Goal: Transaction & Acquisition: Purchase product/service

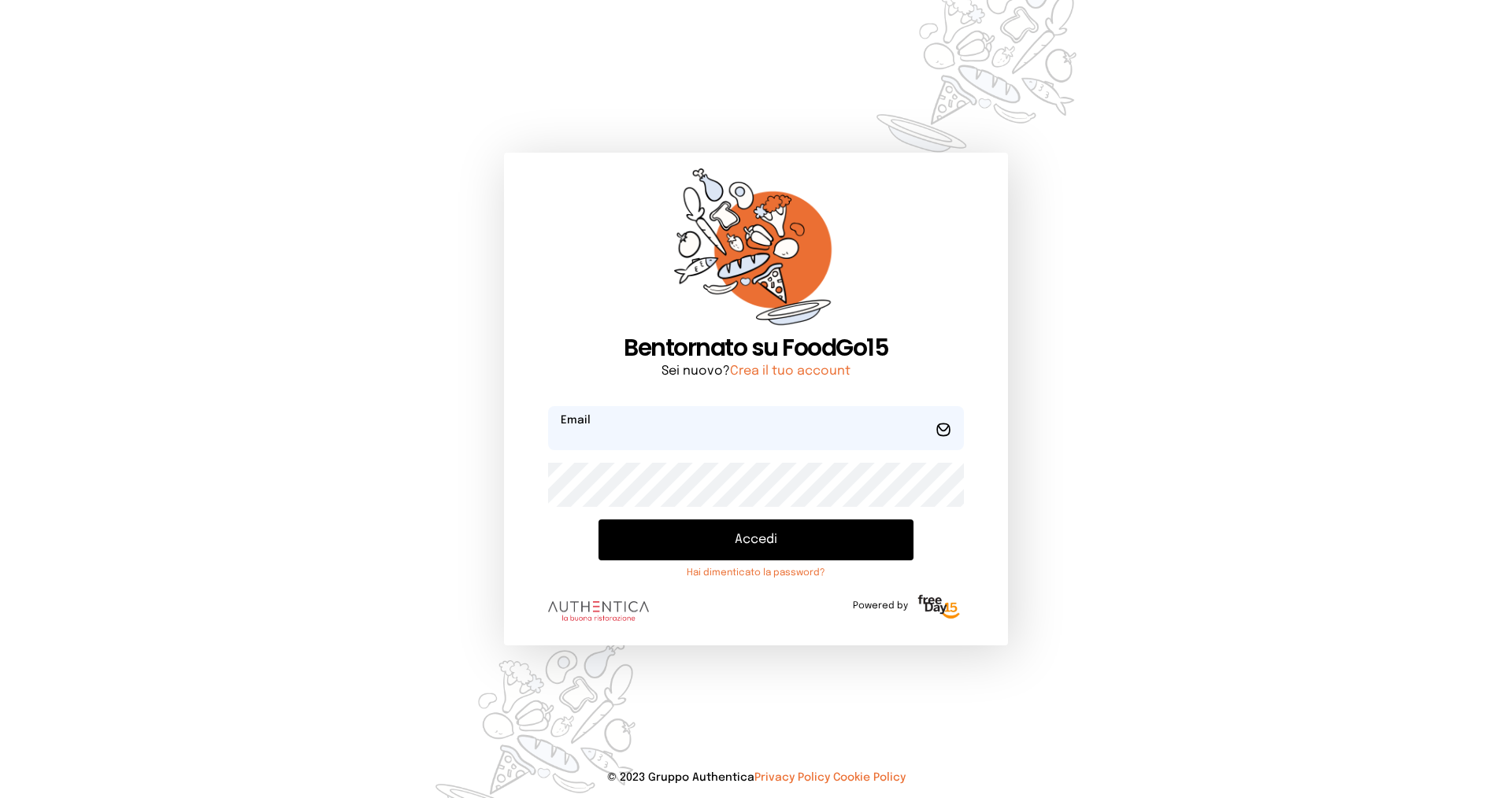
type input "**********"
click at [765, 537] on button "Accedi" at bounding box center [756, 539] width 315 height 40
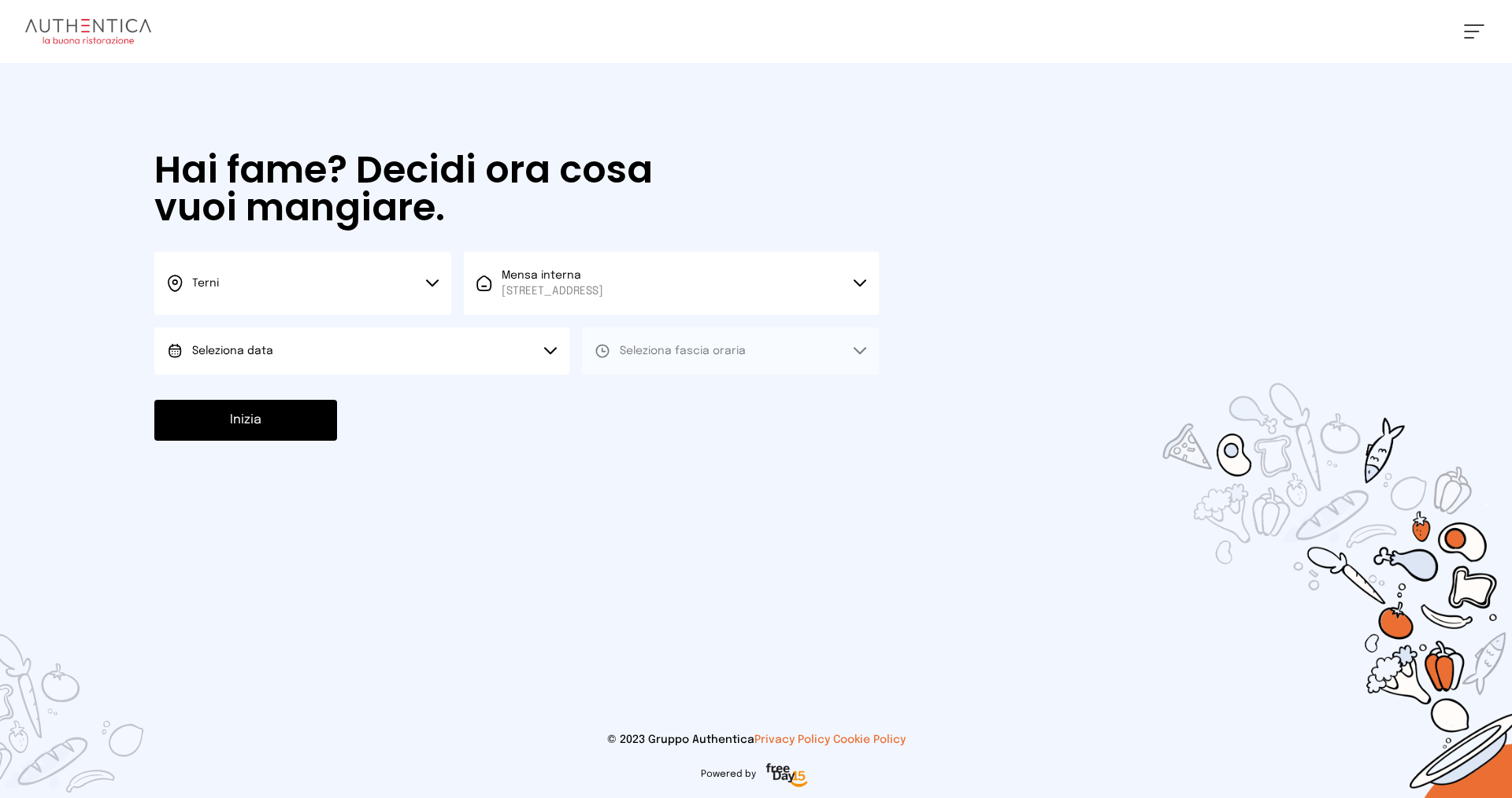
click at [267, 345] on button "Seleziona data" at bounding box center [362, 351] width 415 height 47
click at [243, 384] on li "[DATE], [DATE]" at bounding box center [362, 394] width 415 height 40
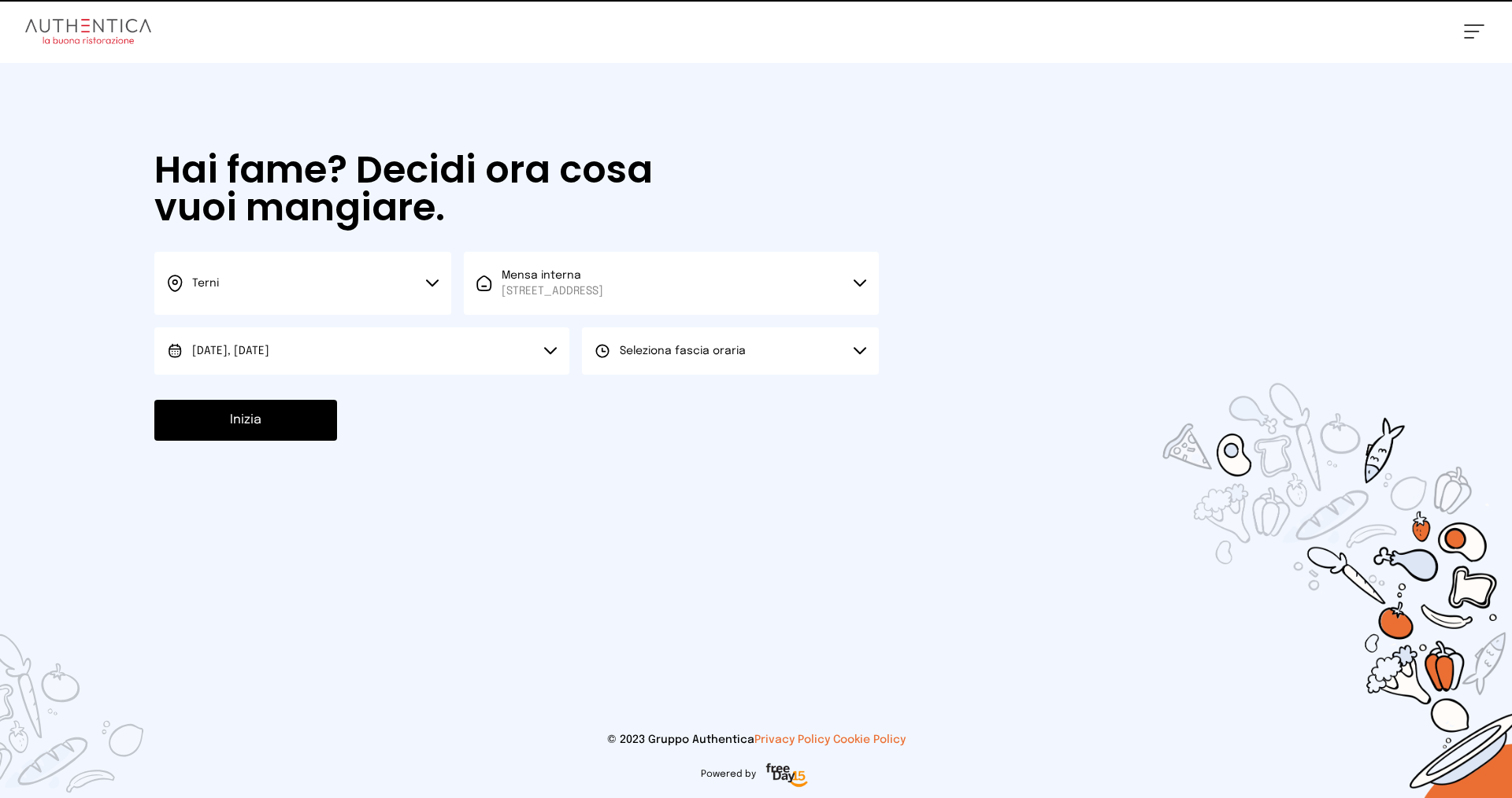
click at [642, 354] on span "Seleziona fascia oraria" at bounding box center [683, 351] width 126 height 11
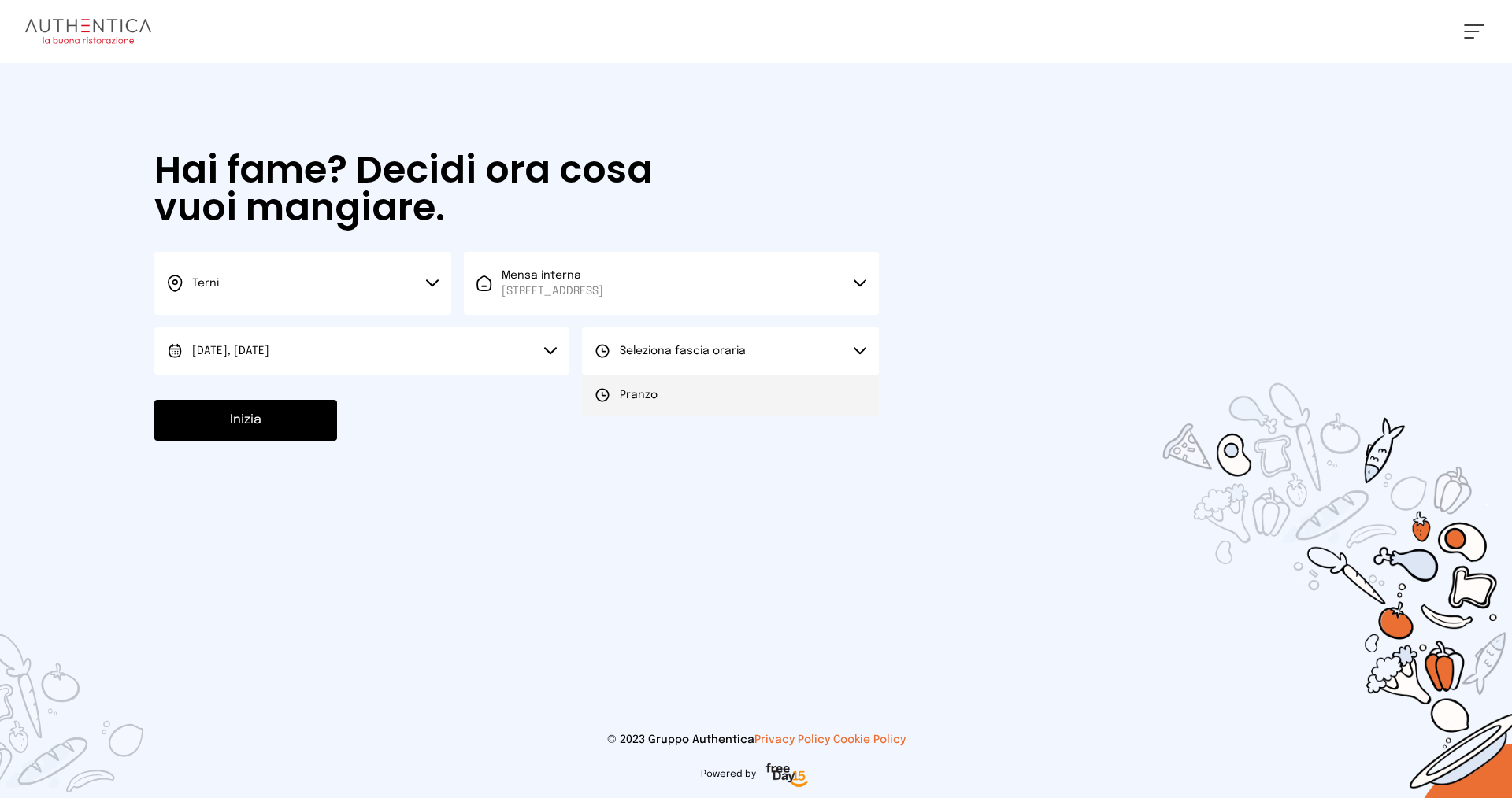
click at [635, 397] on span "Pranzo" at bounding box center [638, 395] width 38 height 16
click at [255, 433] on button "Inizia" at bounding box center [246, 420] width 183 height 40
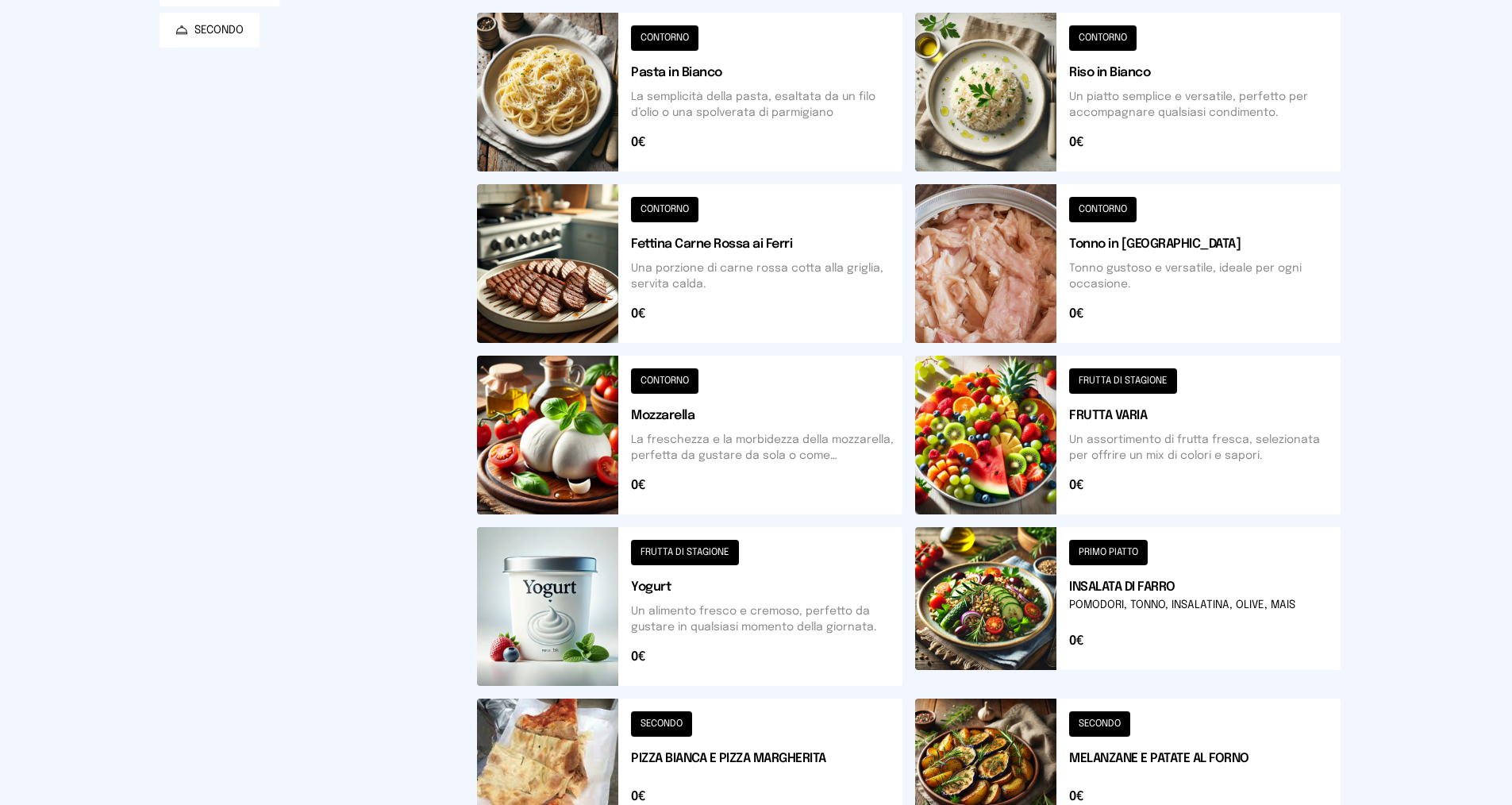
scroll to position [541, 0]
